Goal: Task Accomplishment & Management: Complete application form

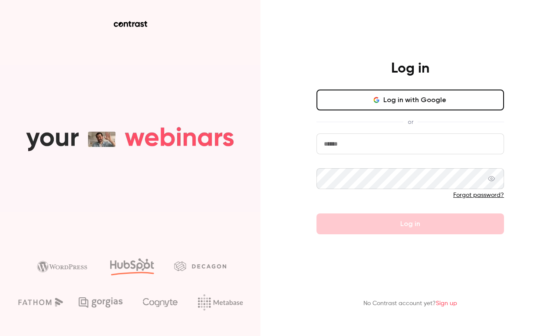
click at [382, 103] on button "Log in with Google" at bounding box center [411, 99] width 188 height 21
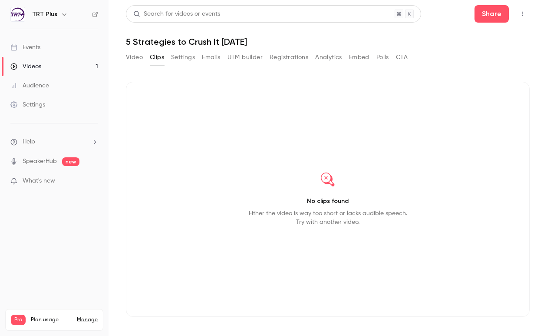
click at [40, 49] on div "Events" at bounding box center [25, 47] width 30 height 9
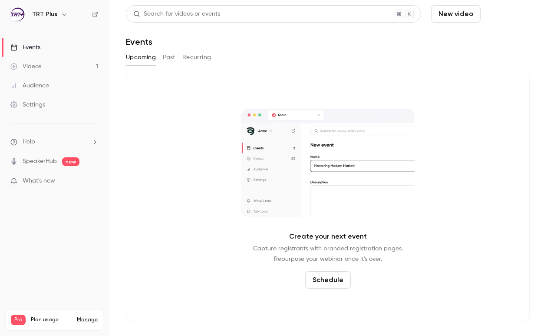
click at [508, 11] on button "Schedule" at bounding box center [507, 13] width 46 height 17
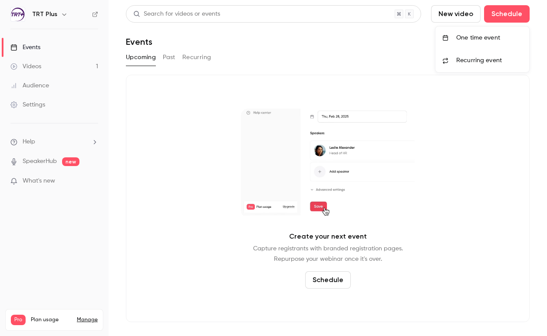
click at [482, 38] on div "One time event" at bounding box center [489, 37] width 66 height 9
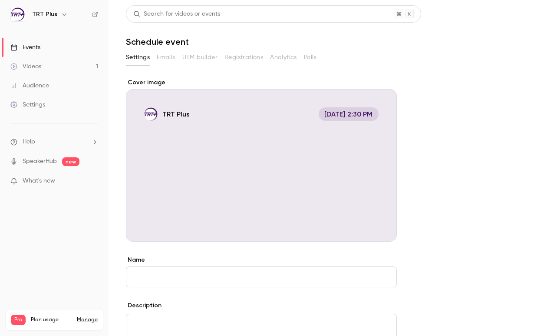
scroll to position [335, 0]
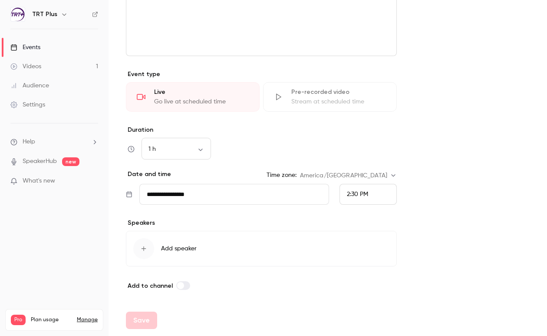
click at [306, 155] on div "1 h ** ​" at bounding box center [261, 149] width 271 height 21
click at [195, 246] on span "Add speaker" at bounding box center [179, 248] width 36 height 9
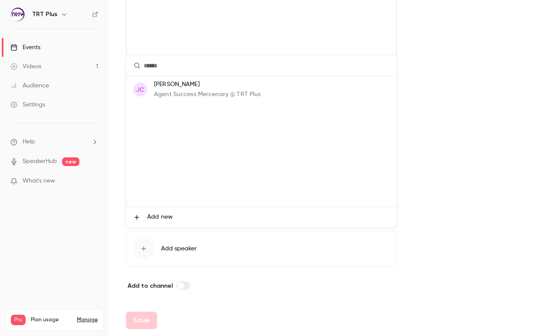
click at [202, 94] on p "Agent Success Mercenary @ TRT Plus" at bounding box center [207, 94] width 106 height 9
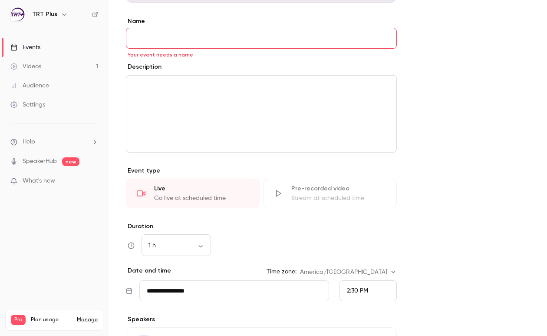
scroll to position [207, 0]
